Goal: Information Seeking & Learning: Learn about a topic

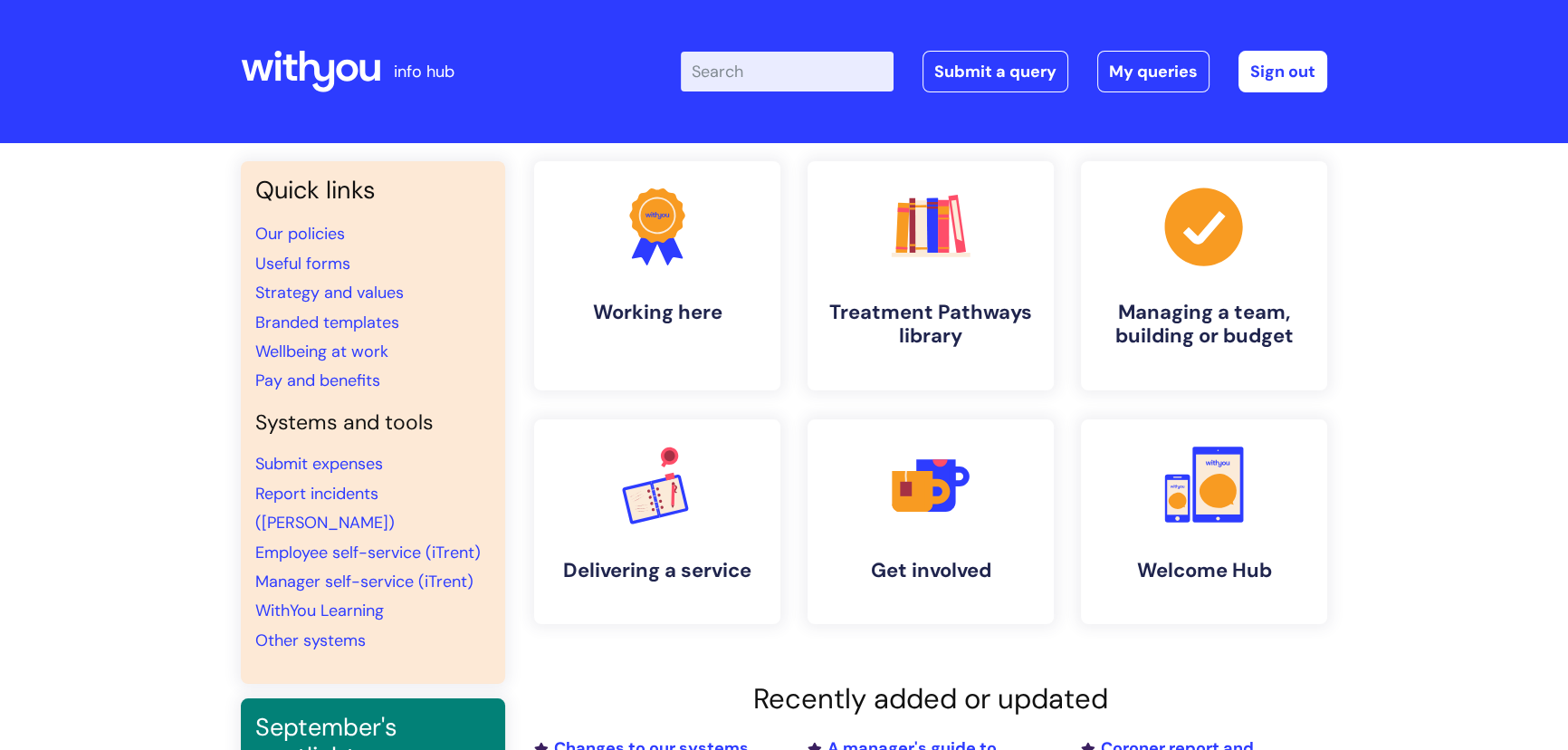
click at [715, 72] on input "Enter your search term here..." at bounding box center [787, 71] width 213 height 40
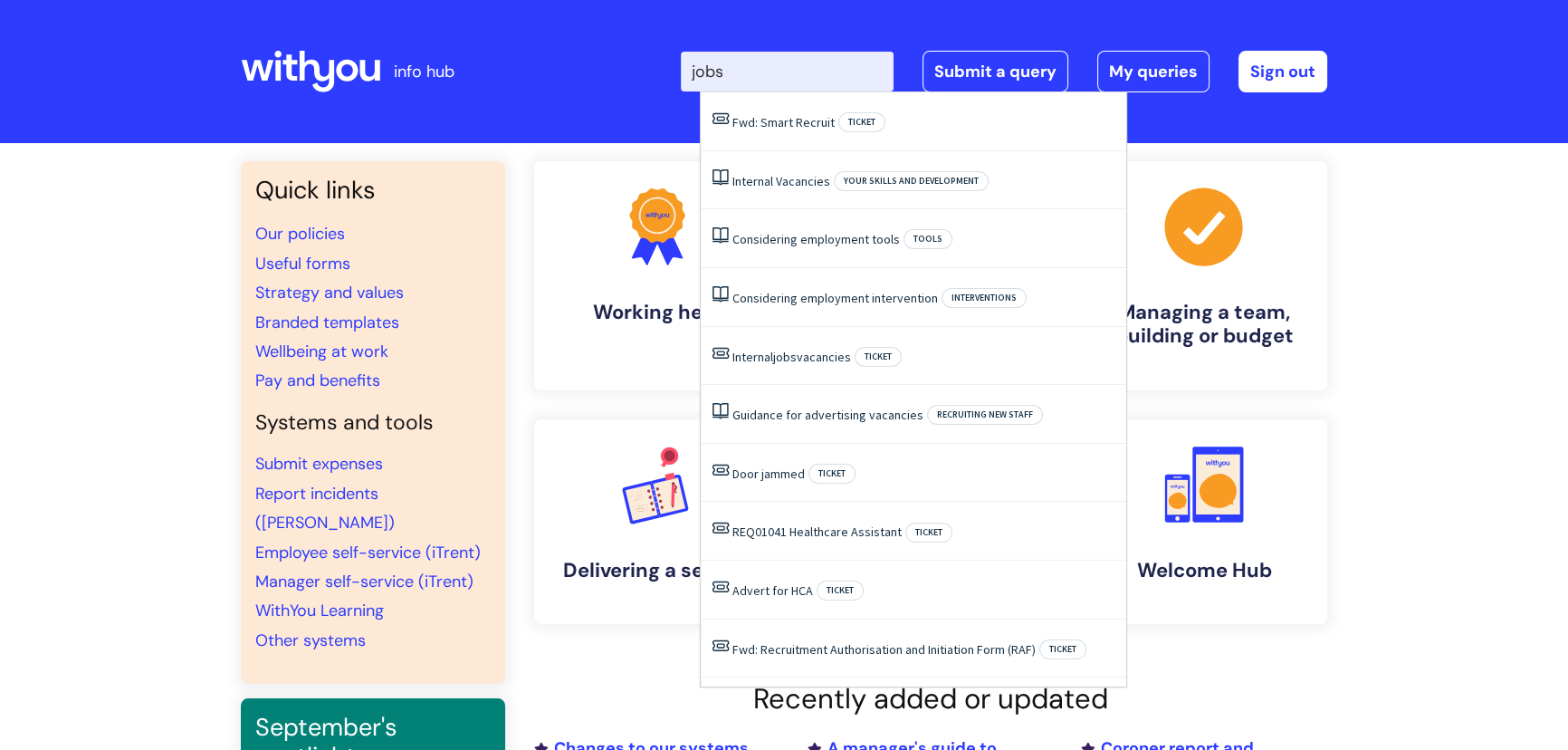
type input "jobs"
click button "Search" at bounding box center [0, 0] width 0 height 0
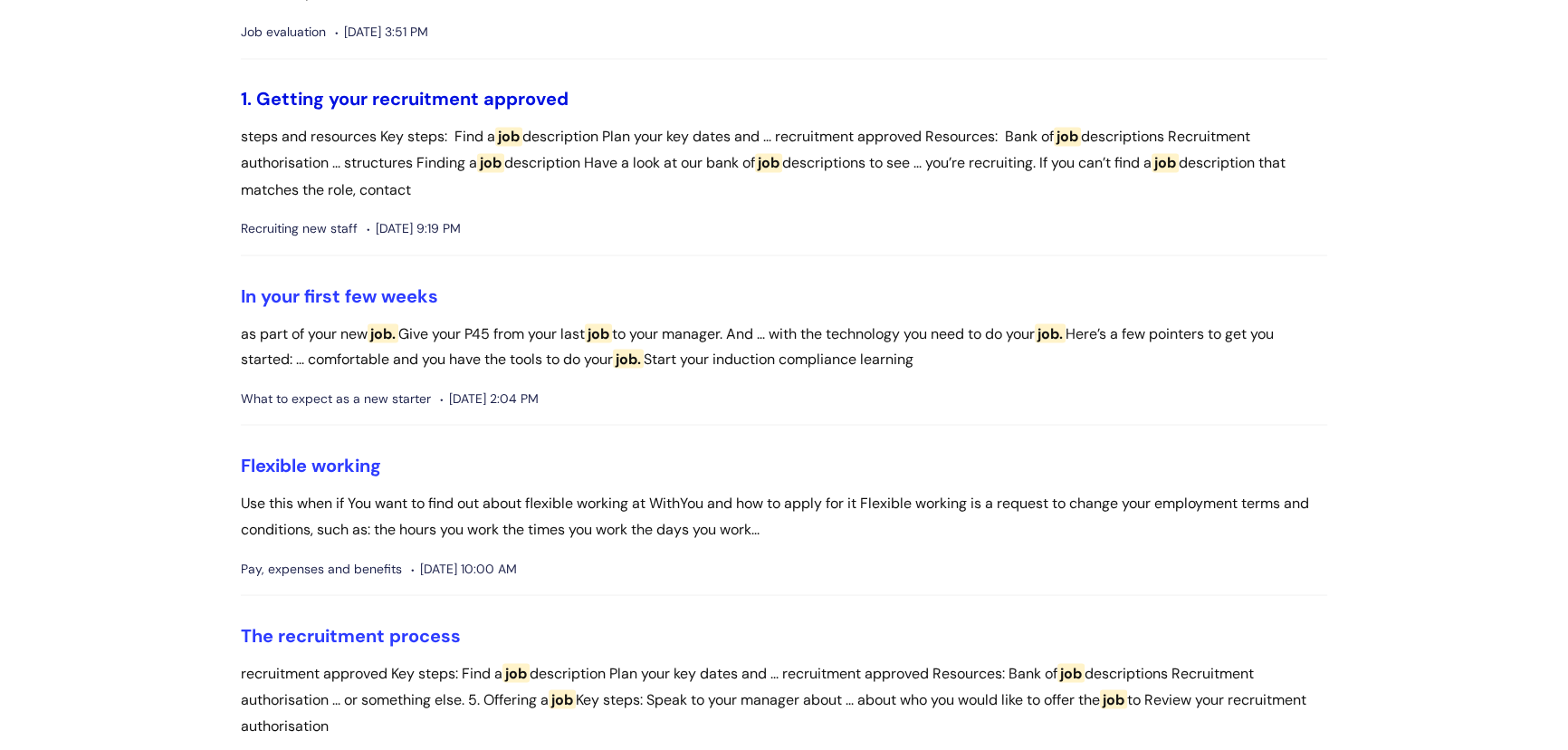
scroll to position [4445, 0]
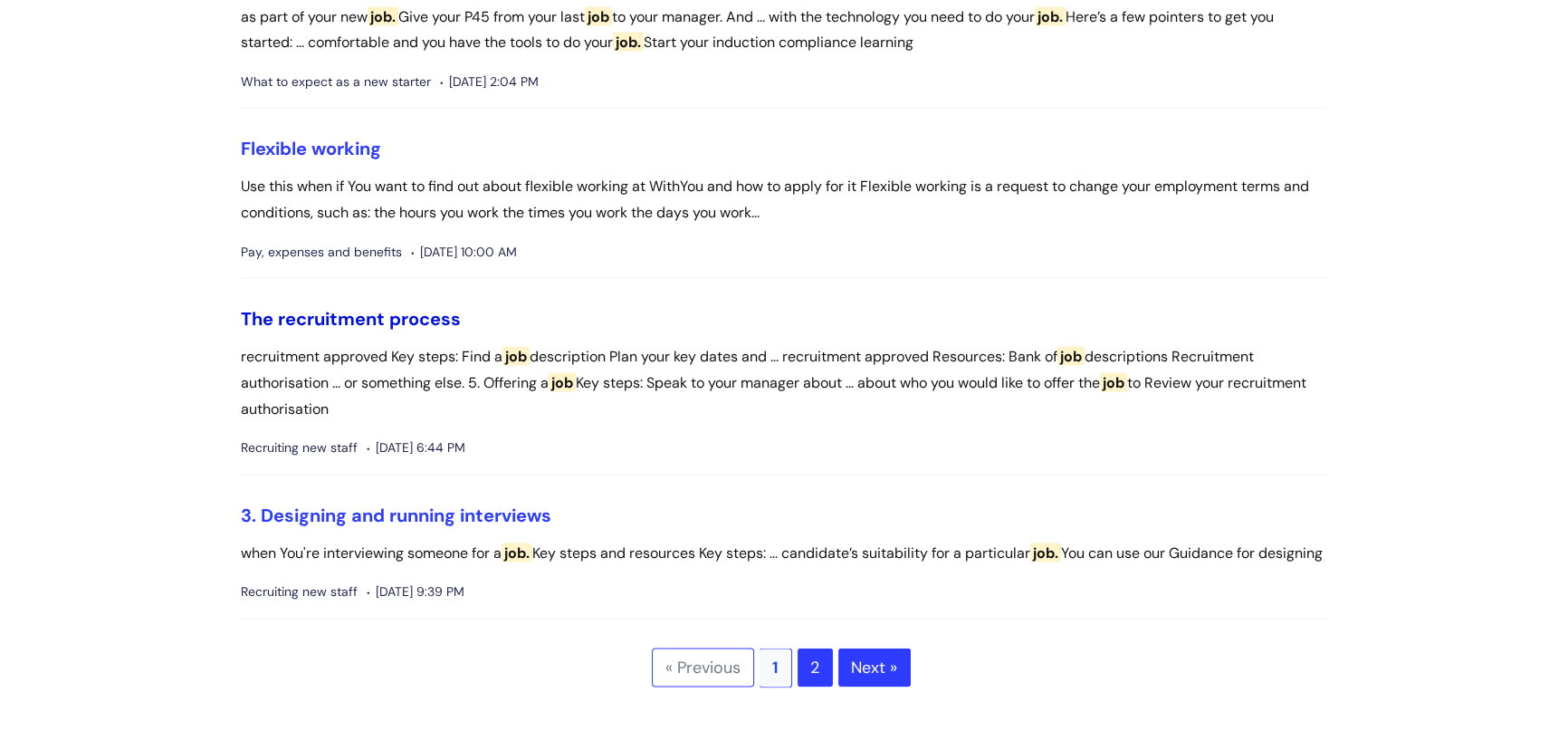
click at [369, 317] on link "The recruitment process" at bounding box center [351, 319] width 220 height 23
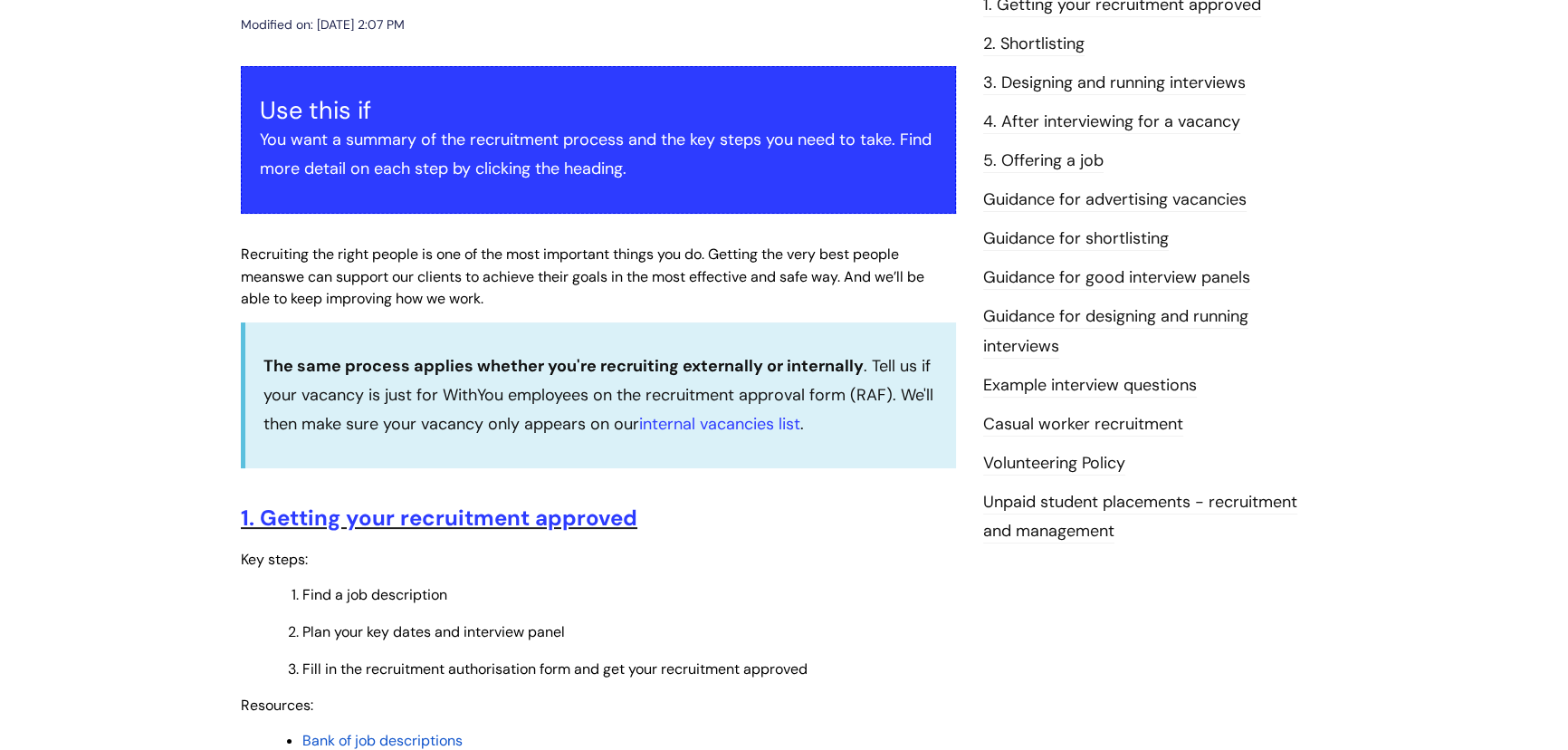
scroll to position [411, 0]
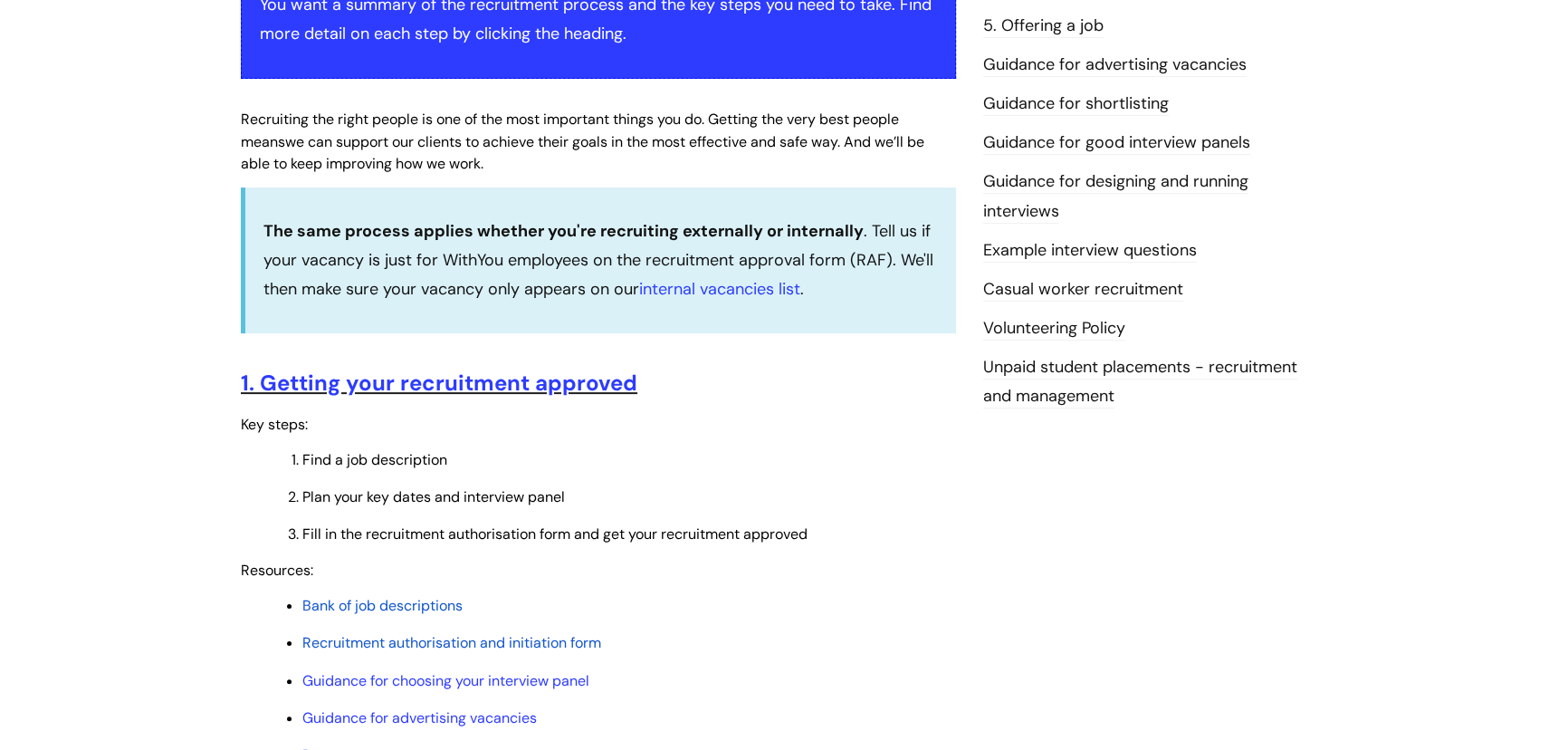
click at [345, 599] on span "Bank of job descriptions" at bounding box center [382, 606] width 160 height 19
